Goal: Find specific page/section: Find specific page/section

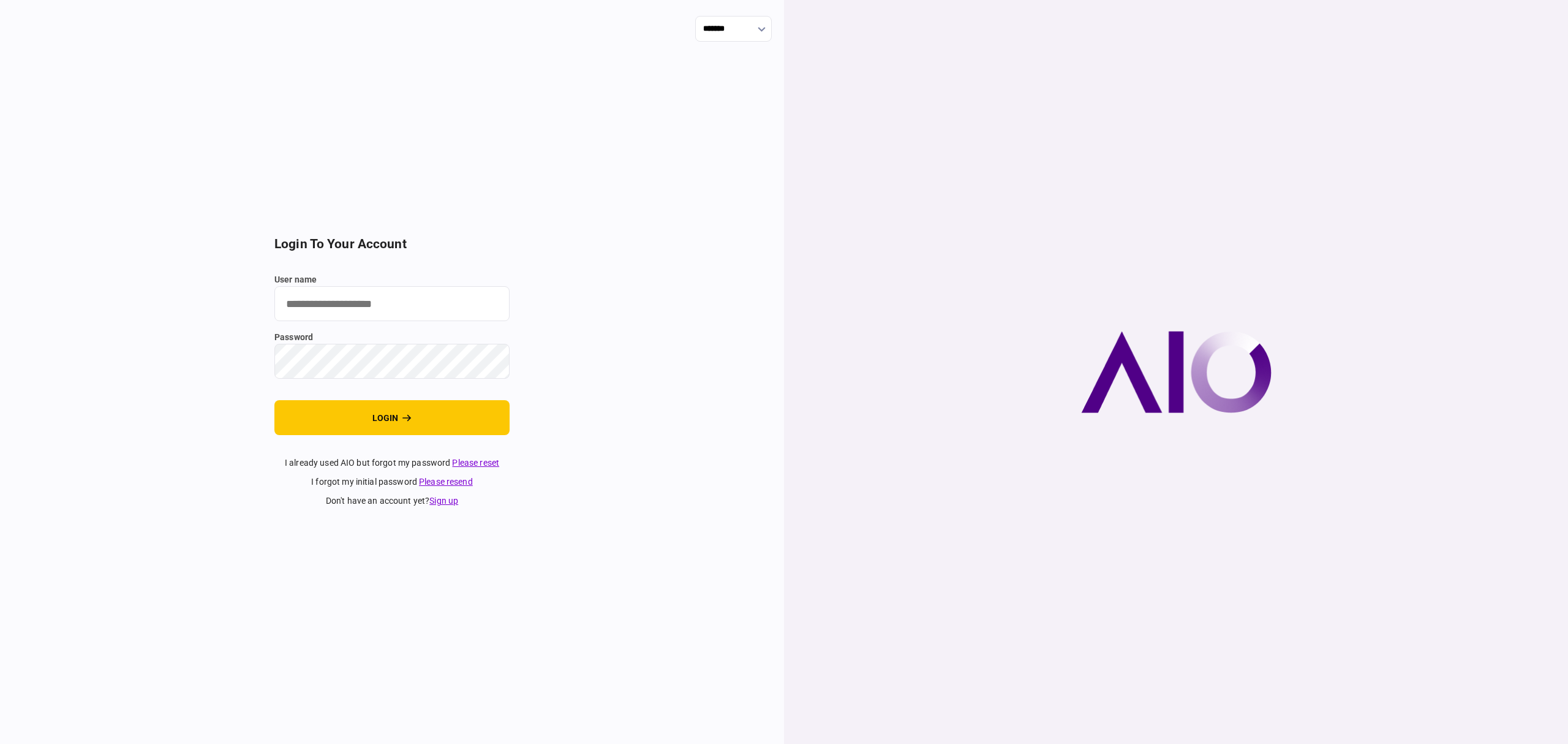
type input "*******"
click at [390, 415] on button "login" at bounding box center [392, 418] width 235 height 35
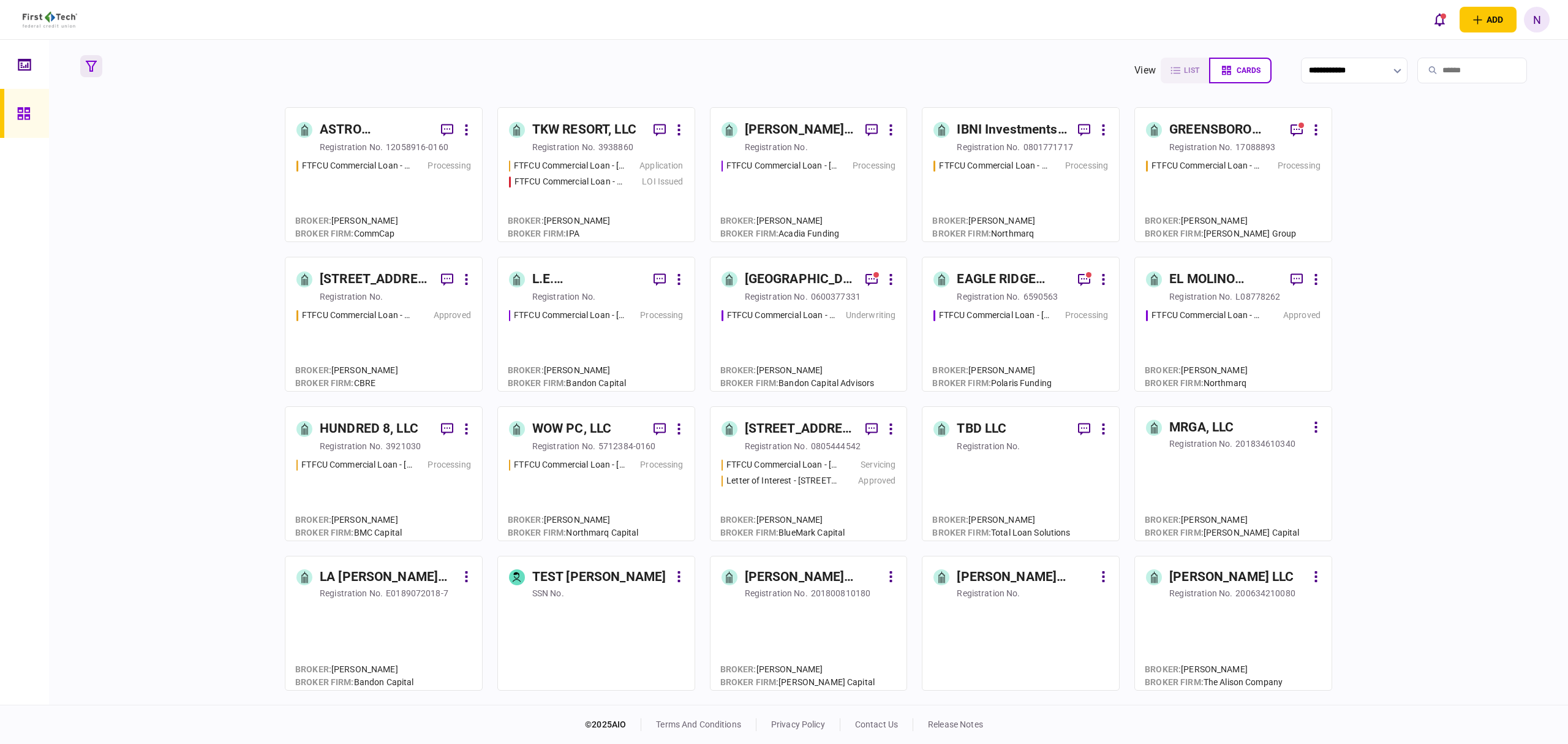
click at [97, 62] on button "button" at bounding box center [91, 66] width 22 height 22
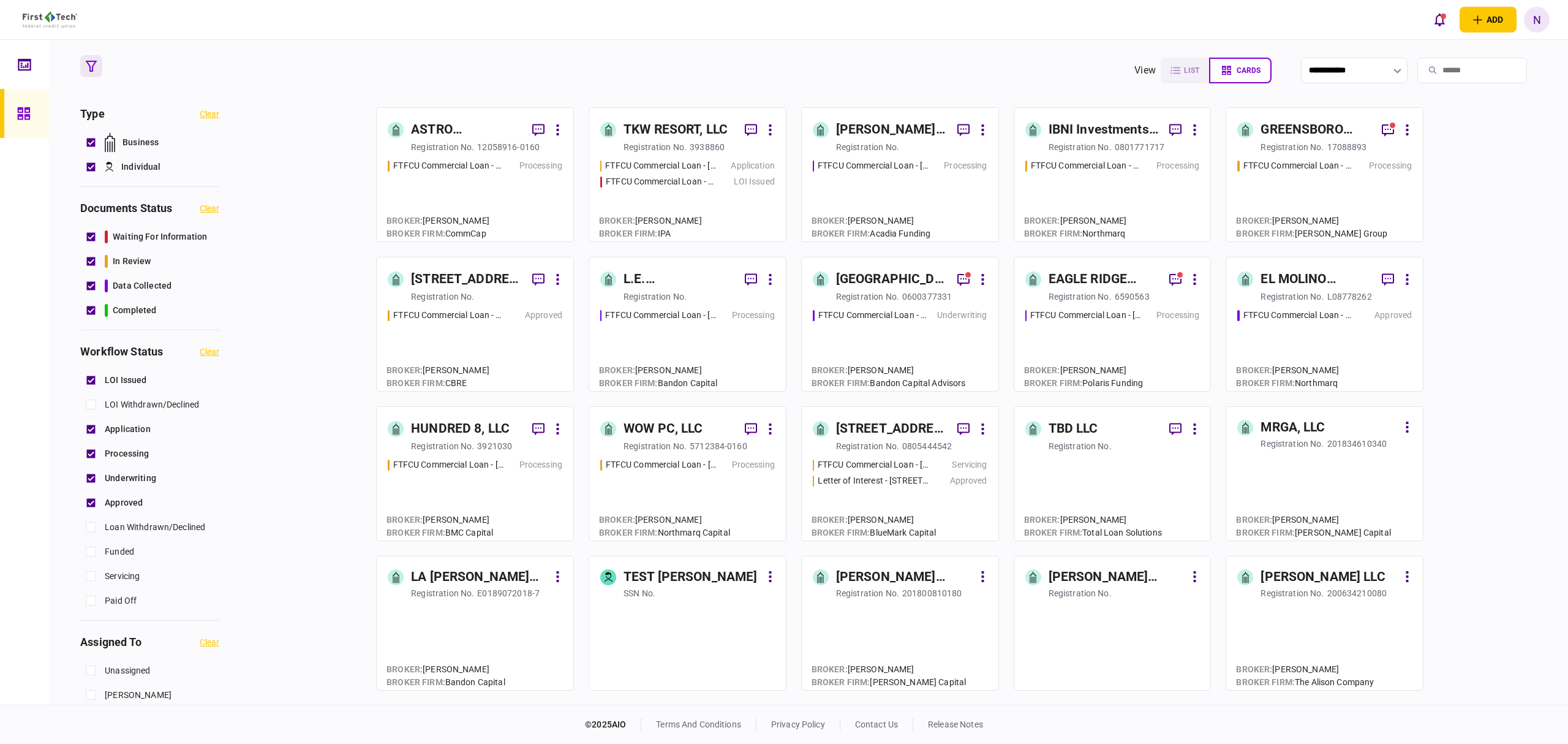
click at [324, 62] on section "**********" at bounding box center [809, 70] width 1457 height 31
click at [85, 62] on icon "button" at bounding box center [91, 66] width 11 height 11
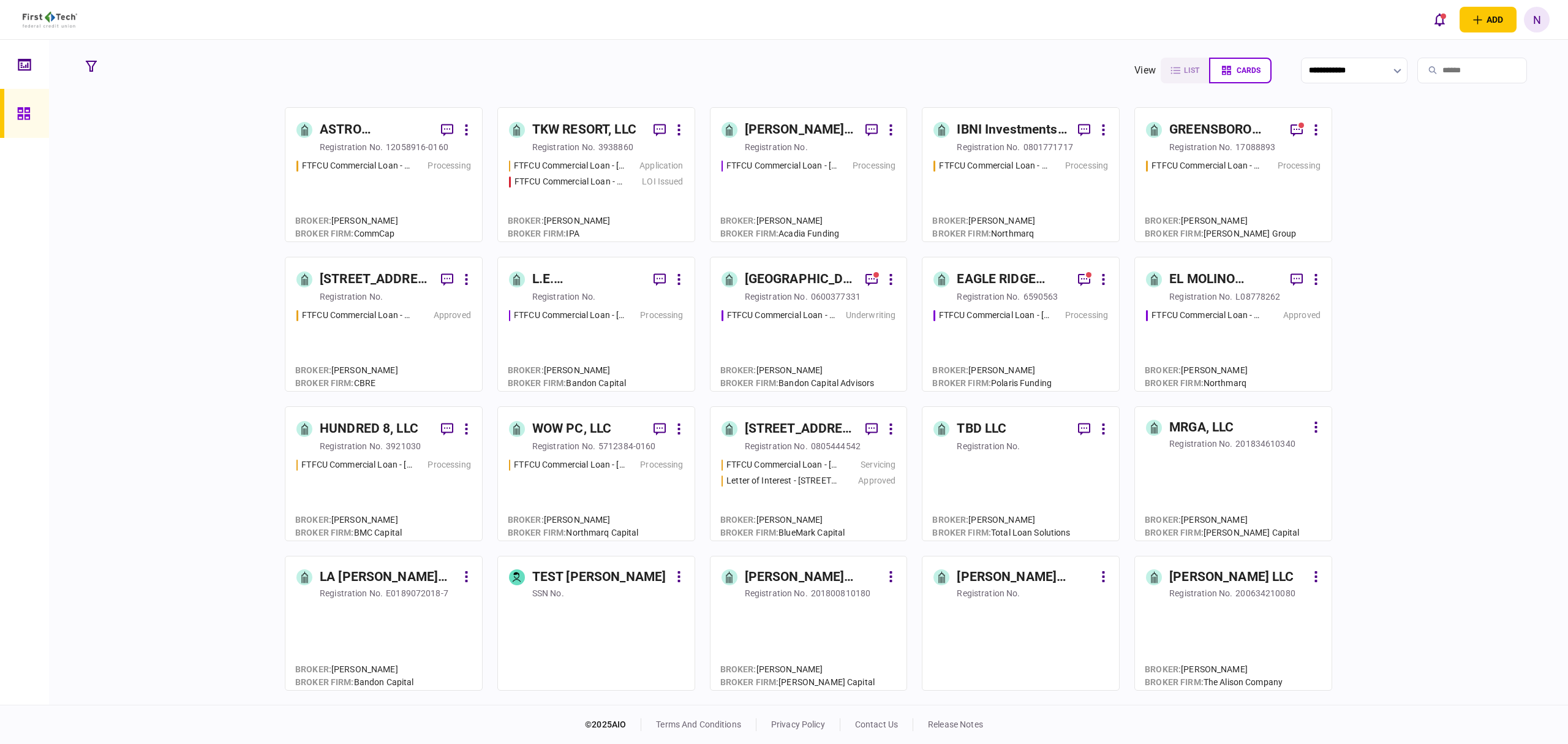
click at [569, 137] on div "TKW RESORT, LLC" at bounding box center [584, 130] width 104 height 20
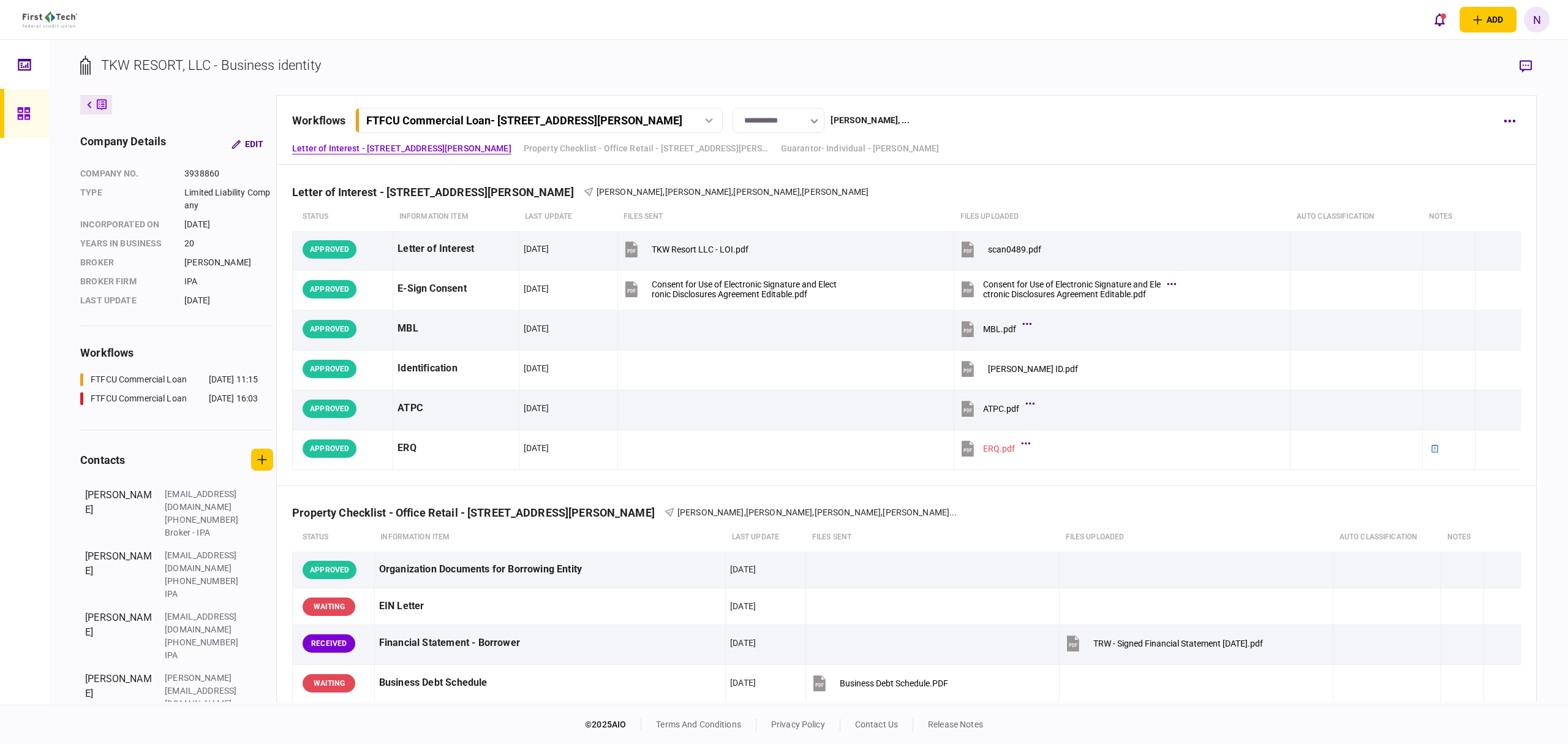
click at [718, 116] on div "FTFCU Commercial Loan - 1402 Boone Street" at bounding box center [538, 120] width 359 height 13
click at [552, 174] on div "FTFCU Commercial Loan - 2410 Charleston Highway" at bounding box center [462, 171] width 177 height 13
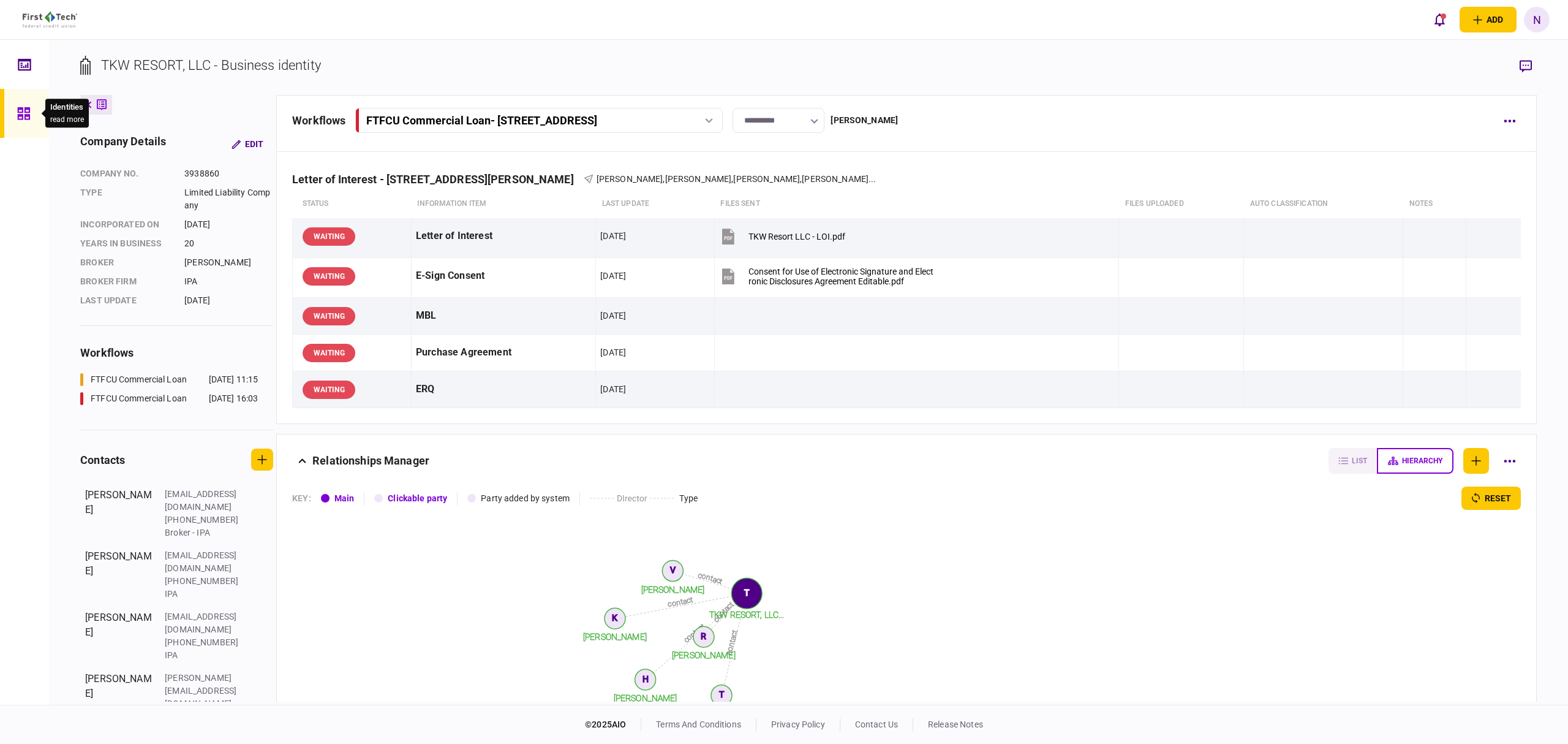
click at [25, 122] on div at bounding box center [27, 113] width 19 height 49
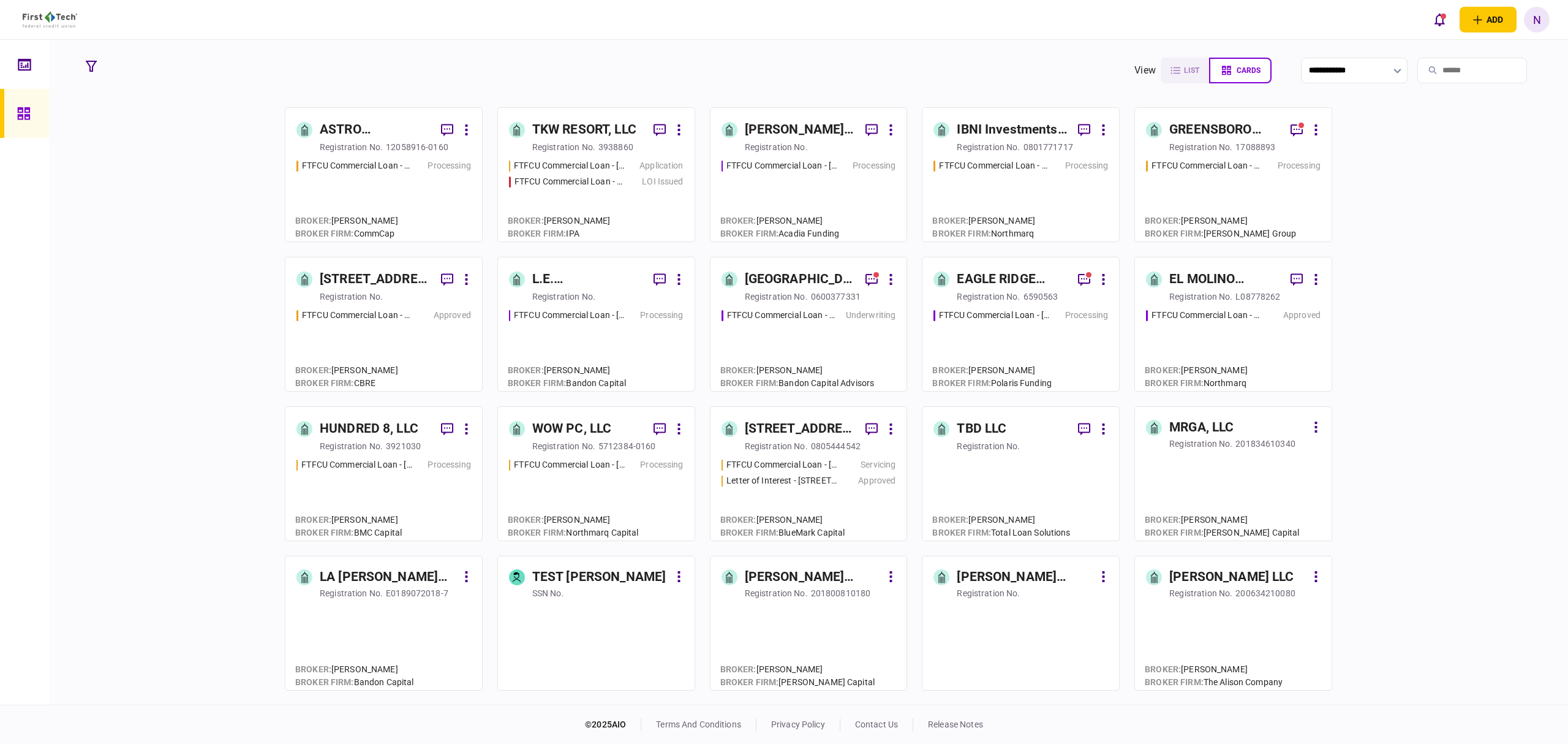
click at [593, 128] on div "TKW RESORT, LLC" at bounding box center [584, 130] width 104 height 20
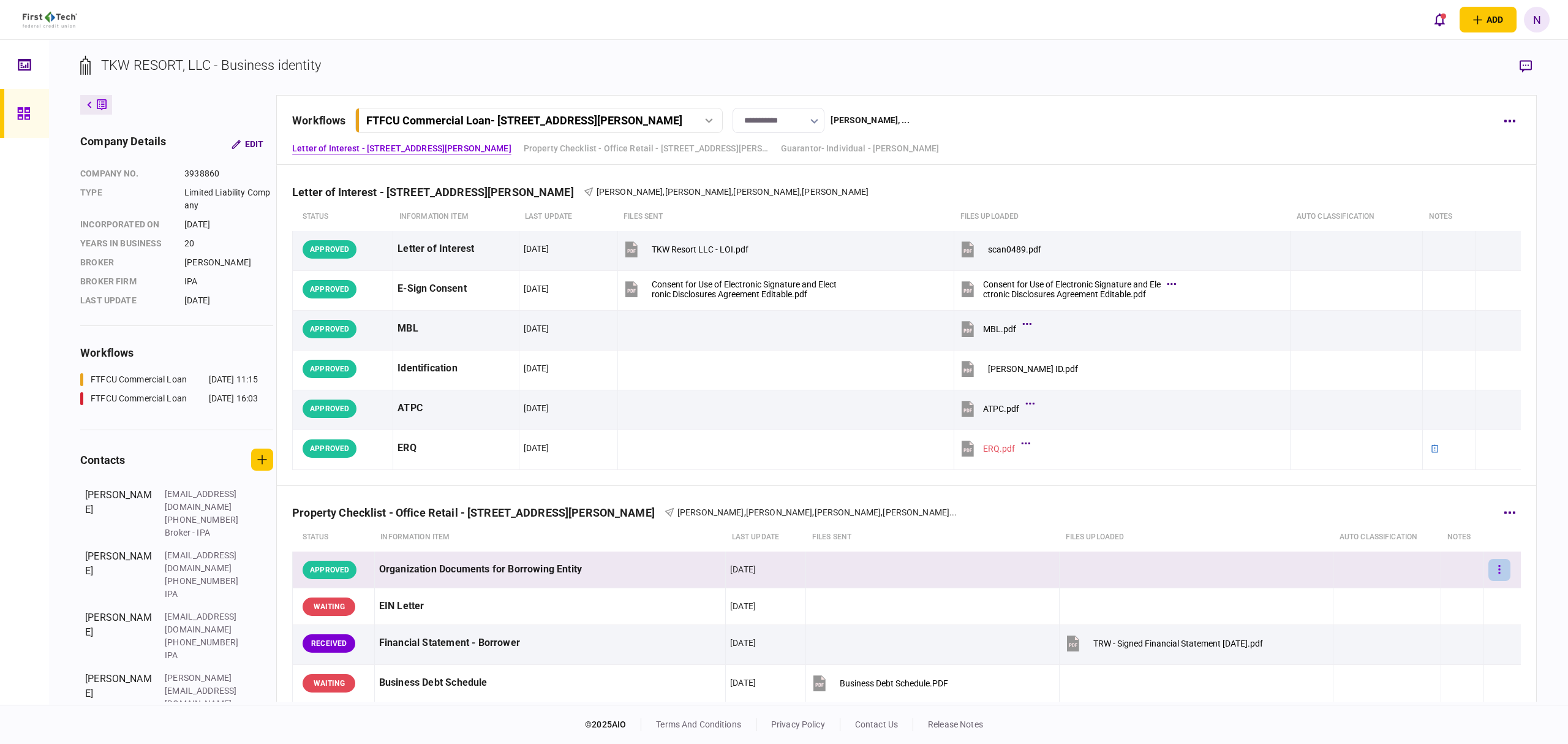
click at [1498, 575] on icon "button" at bounding box center [1499, 570] width 2 height 12
click at [1223, 537] on div at bounding box center [784, 372] width 1568 height 744
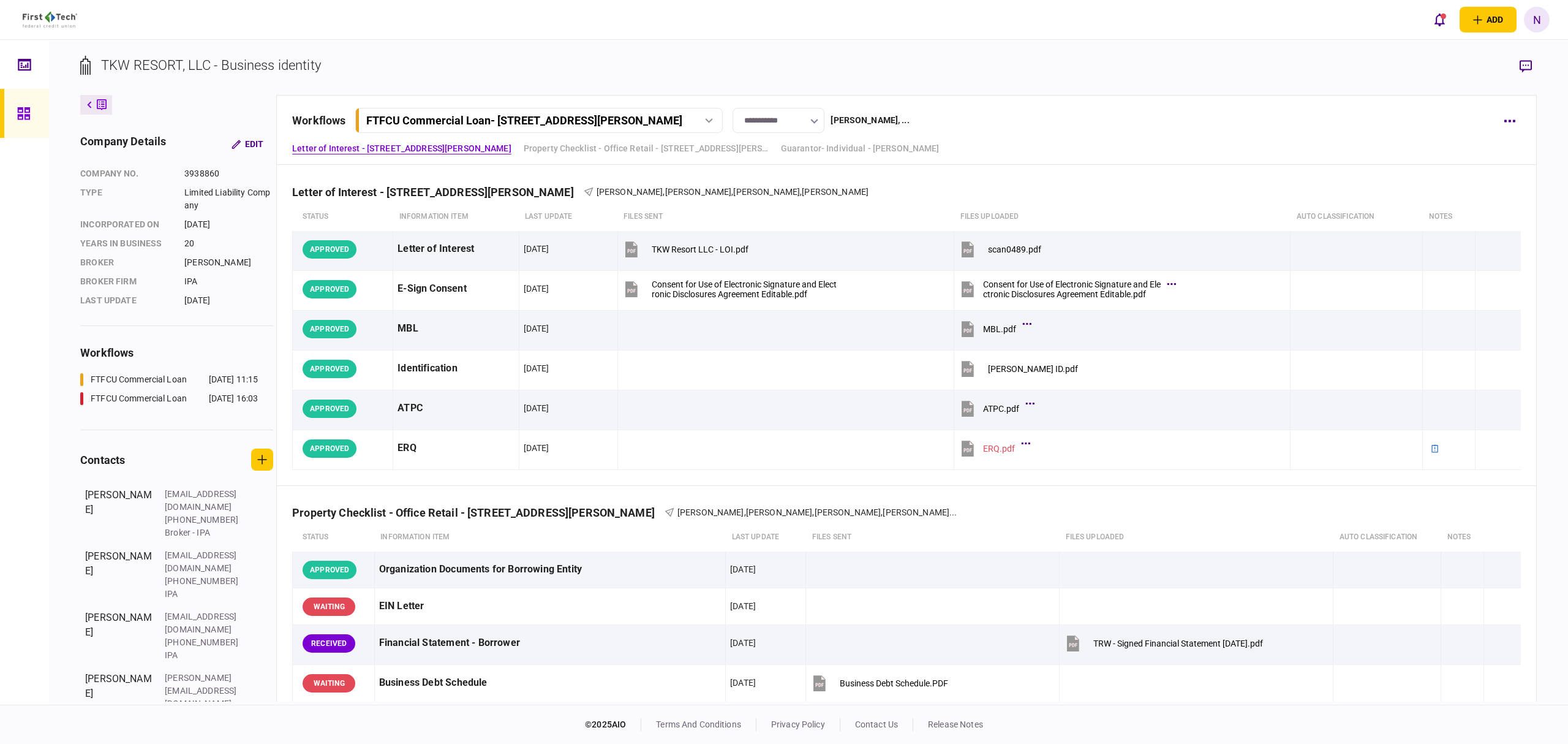
click at [1531, 74] on button "button" at bounding box center [1525, 66] width 22 height 22
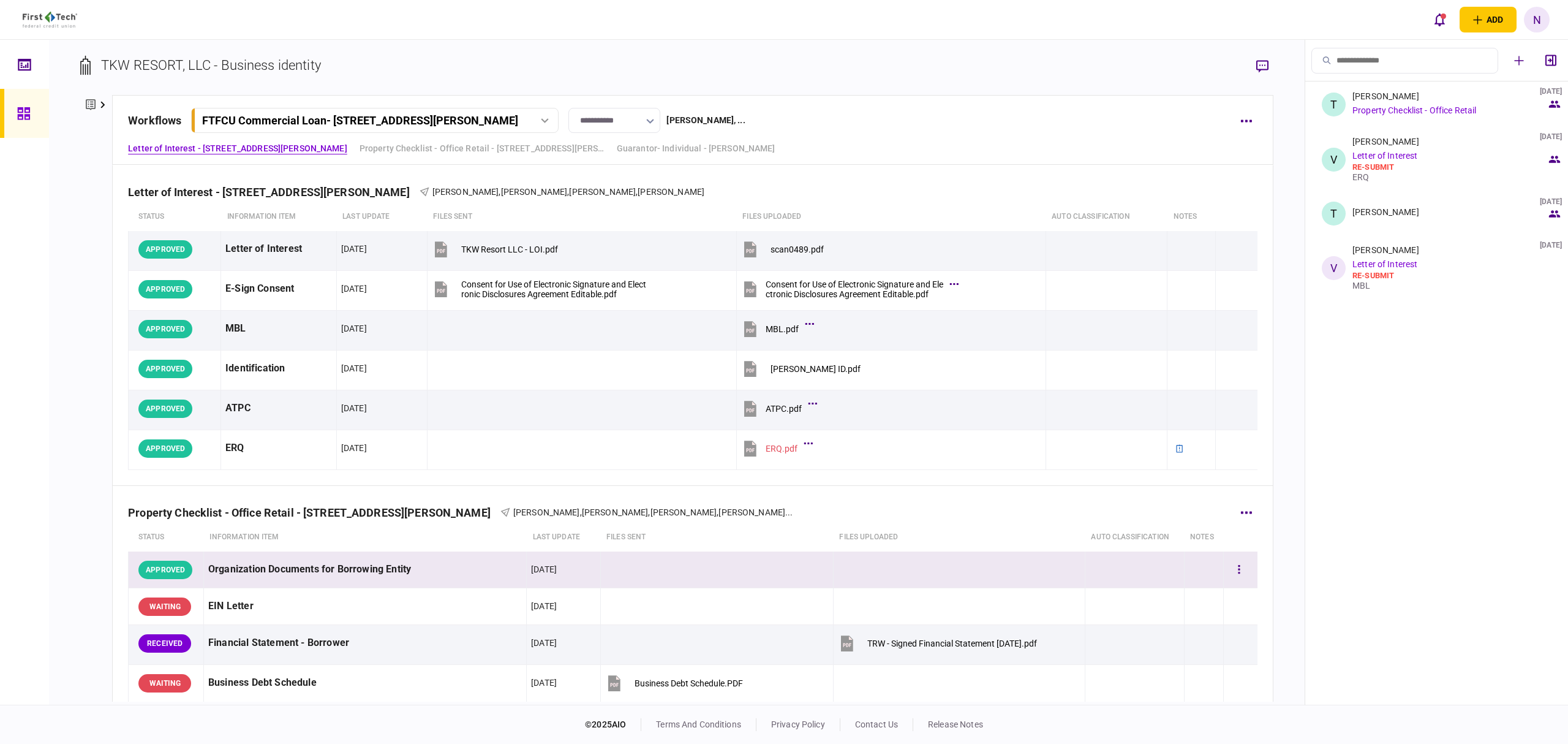
drag, startPoint x: 1223, startPoint y: 570, endPoint x: 292, endPoint y: 570, distance: 931.0
drag, startPoint x: 292, startPoint y: 570, endPoint x: 941, endPoint y: 564, distance: 649.0
click at [908, 560] on td at bounding box center [959, 570] width 252 height 37
